Goal: Entertainment & Leisure: Consume media (video, audio)

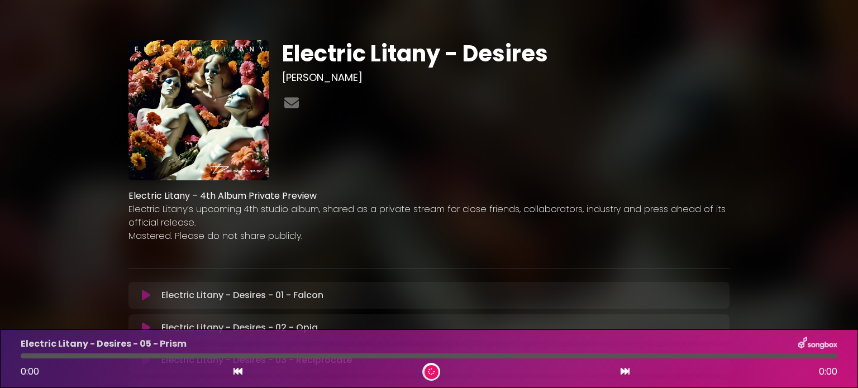
scroll to position [223, 0]
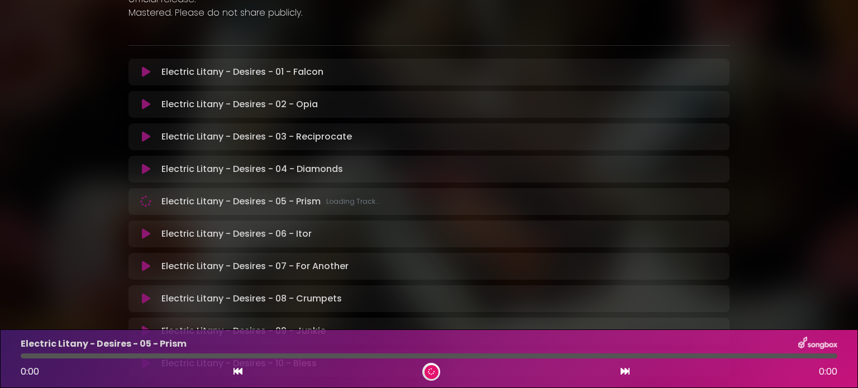
click at [25, 356] on div at bounding box center [429, 355] width 816 height 5
click at [17, 359] on div "Electric Litany - Desires - 05 - Prism 0:00 0:00" at bounding box center [429, 359] width 830 height 44
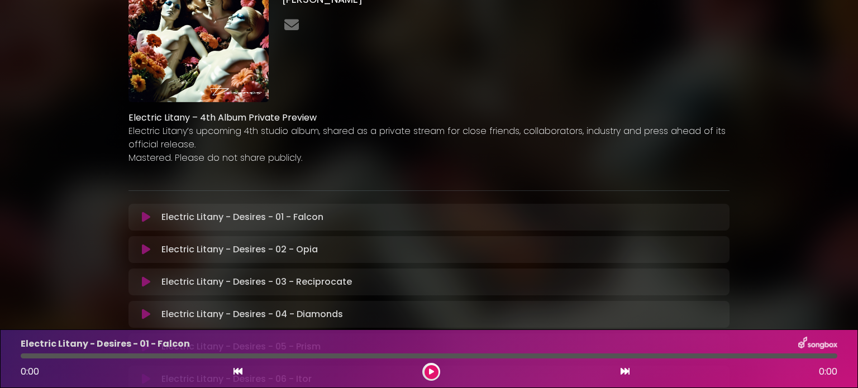
scroll to position [223, 0]
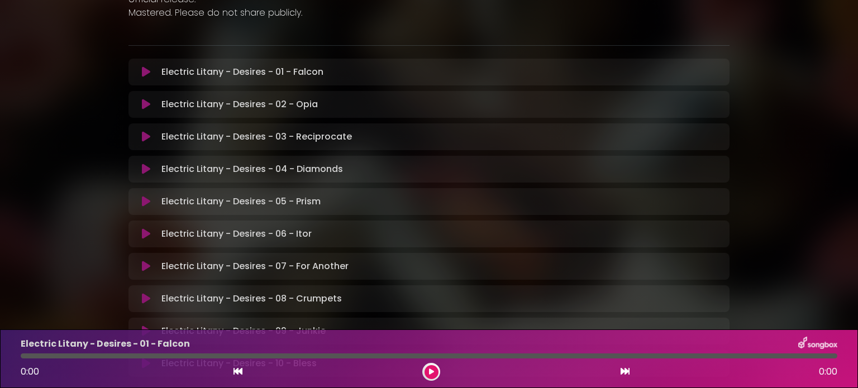
click at [149, 202] on icon at bounding box center [146, 201] width 8 height 11
click at [265, 200] on p "Electric Litany - Desires - 05 - Prism Loading Track..." at bounding box center [270, 201] width 219 height 13
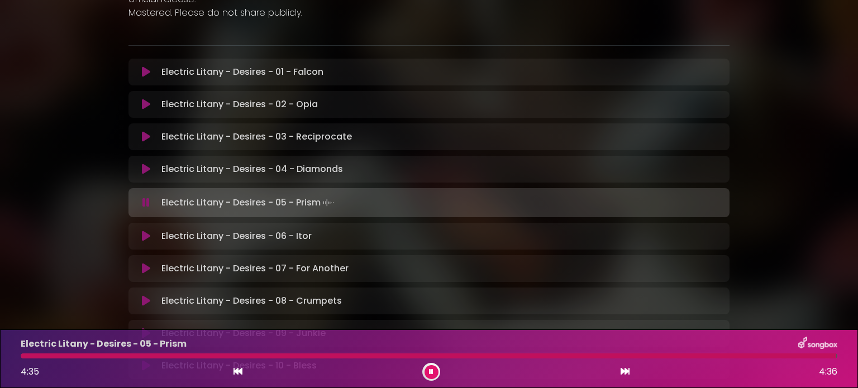
click at [146, 203] on icon at bounding box center [146, 202] width 12 height 13
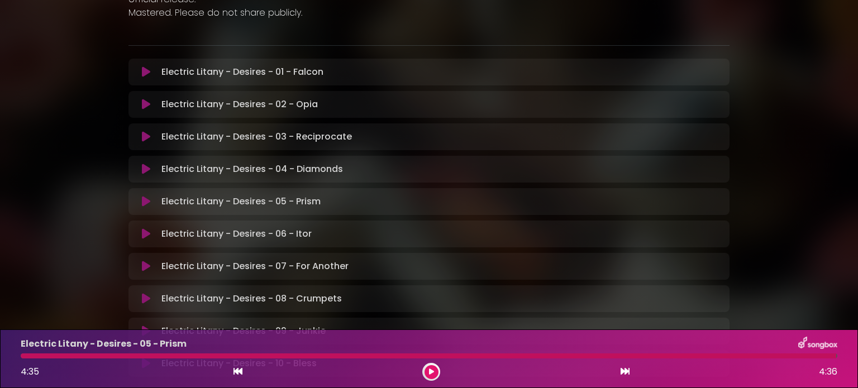
click at [145, 233] on icon at bounding box center [146, 233] width 8 height 11
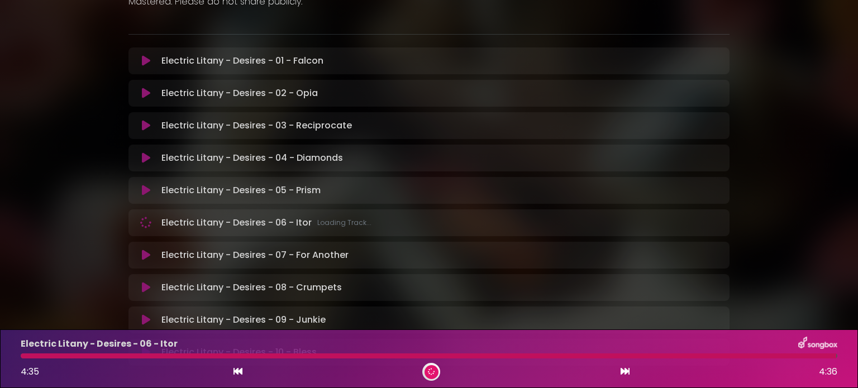
scroll to position [230, 0]
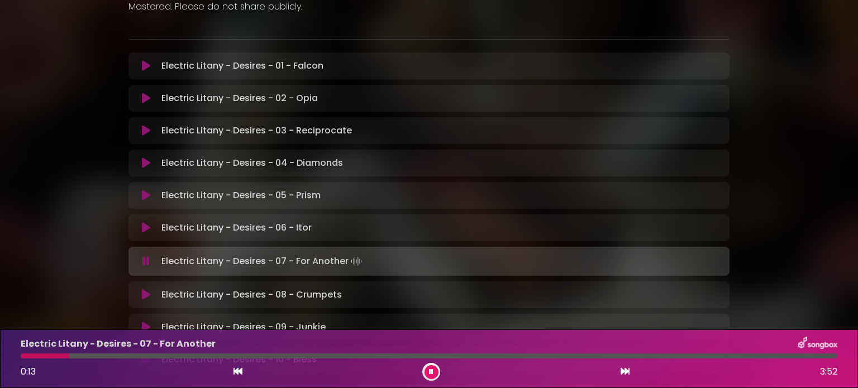
click at [433, 370] on button at bounding box center [431, 372] width 14 height 14
